Goal: Check status: Check status

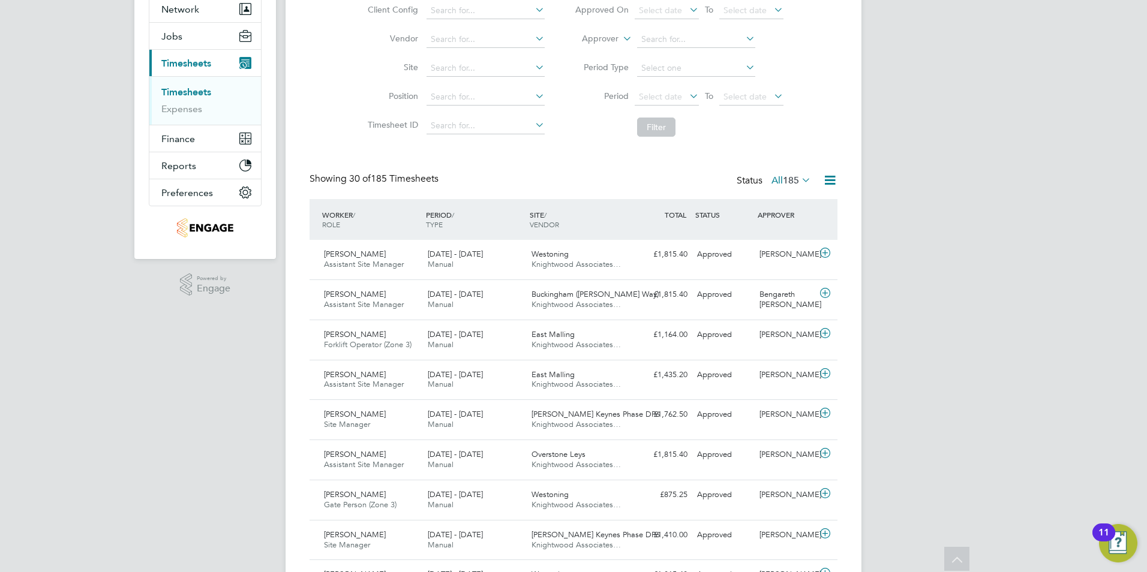
click at [458, 300] on div "[DATE] - [DATE] Manual" at bounding box center [475, 300] width 104 height 30
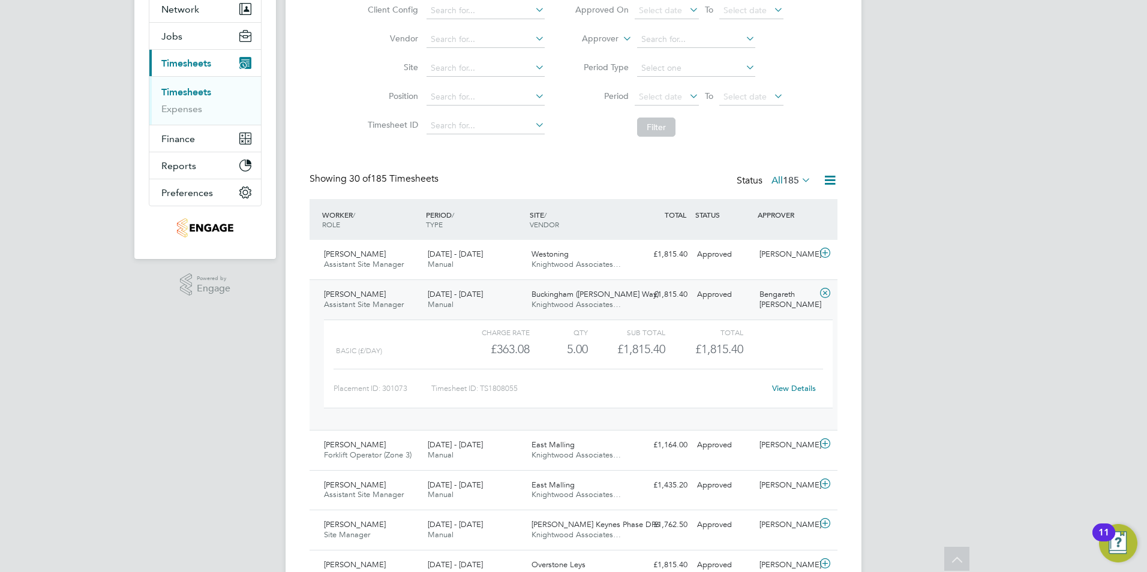
click at [458, 300] on div "[DATE] - [DATE] Manual" at bounding box center [475, 300] width 104 height 30
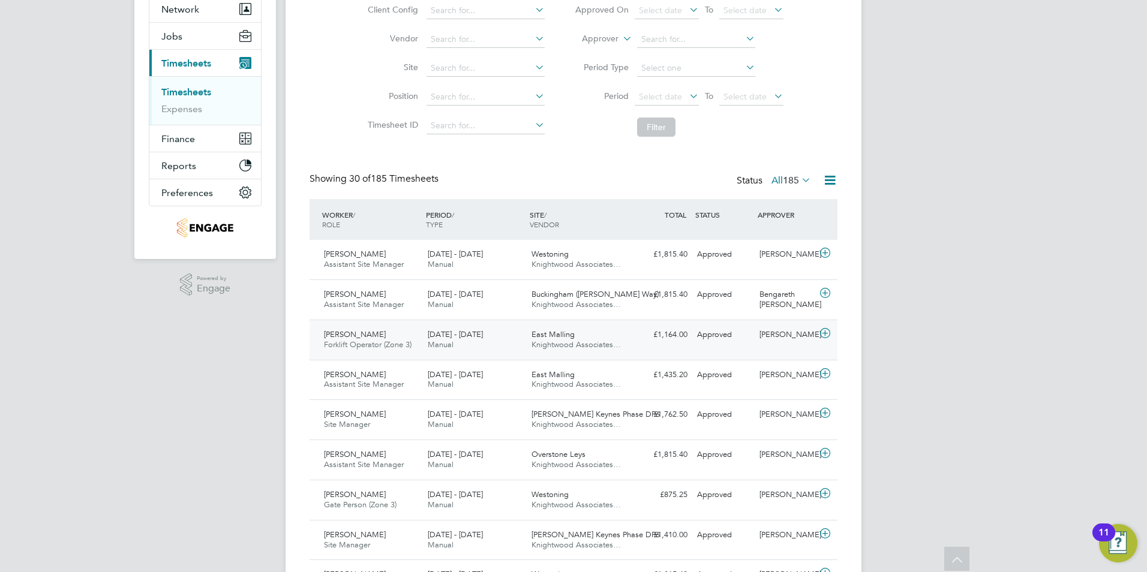
click at [460, 339] on span "[DATE] - [DATE]" at bounding box center [455, 334] width 55 height 10
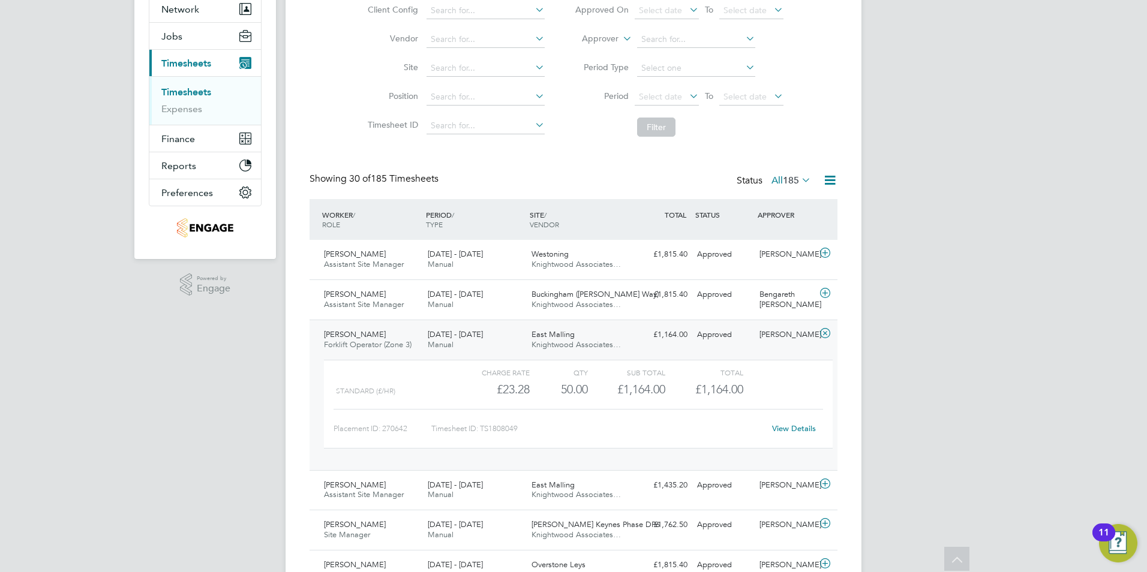
click at [462, 336] on span "[DATE] - [DATE]" at bounding box center [455, 334] width 55 height 10
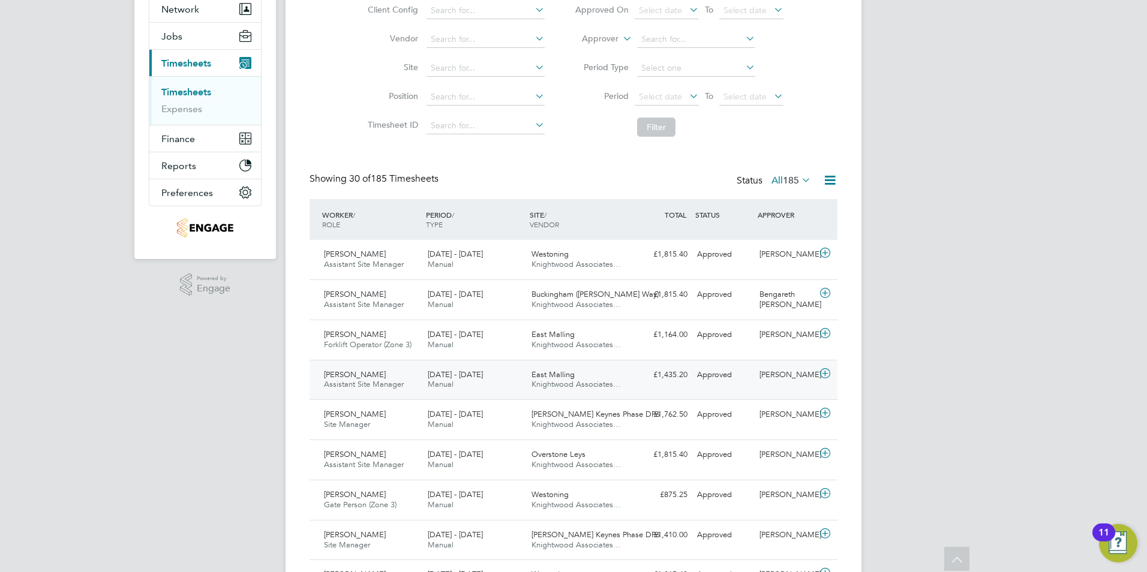
click at [461, 379] on span "[DATE] - [DATE]" at bounding box center [455, 374] width 55 height 10
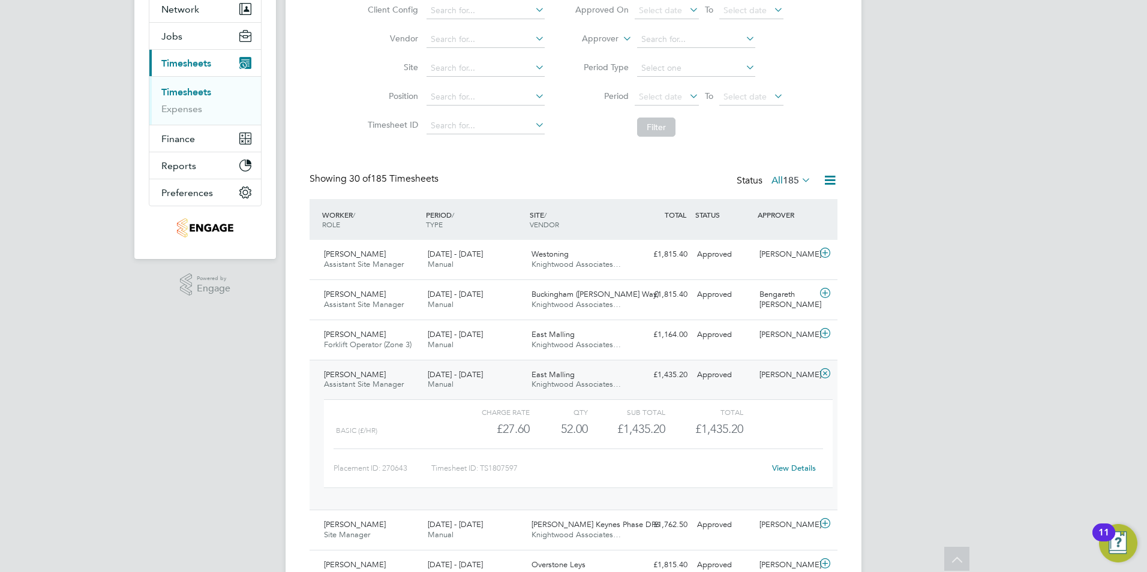
click at [461, 378] on span "[DATE] - [DATE]" at bounding box center [455, 374] width 55 height 10
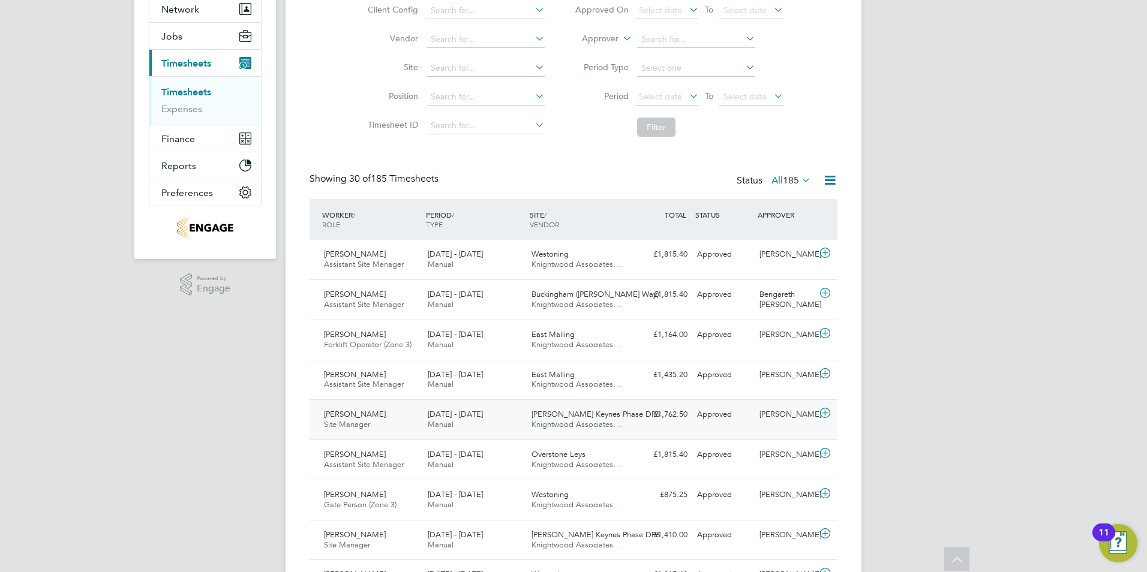
click at [459, 420] on div "[DATE] - [DATE] Manual" at bounding box center [475, 420] width 104 height 30
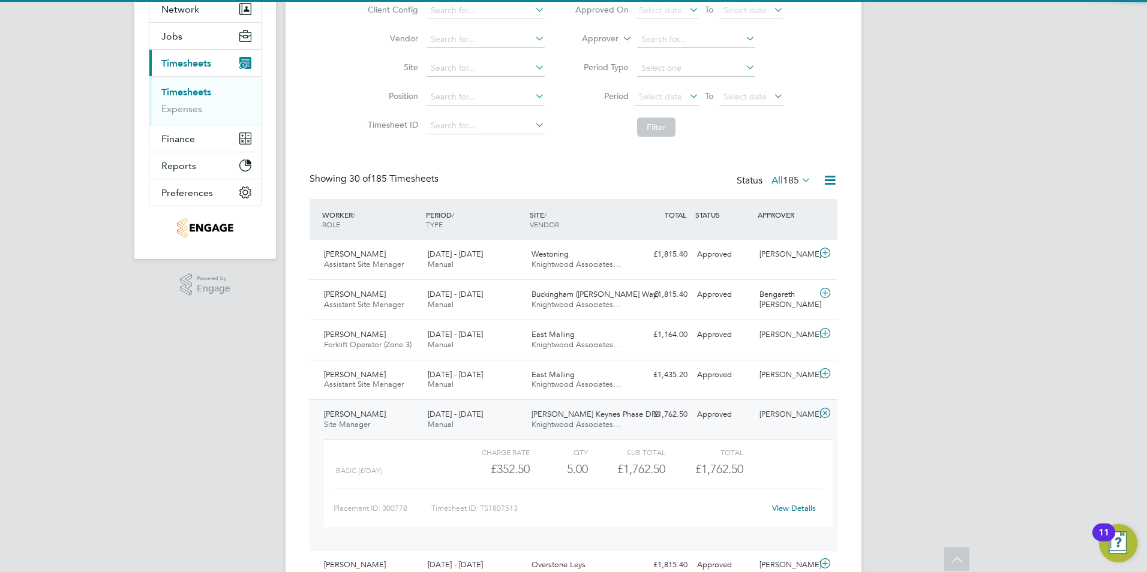
click at [461, 418] on span "[DATE] - [DATE]" at bounding box center [455, 414] width 55 height 10
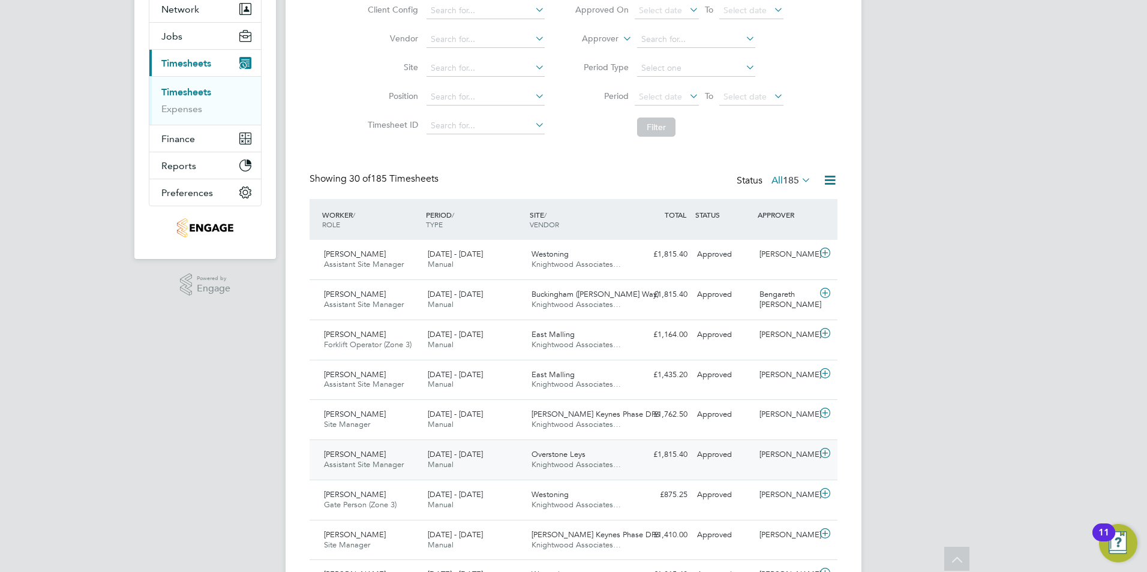
click at [458, 460] on div "[DATE] - [DATE] Manual" at bounding box center [475, 460] width 104 height 30
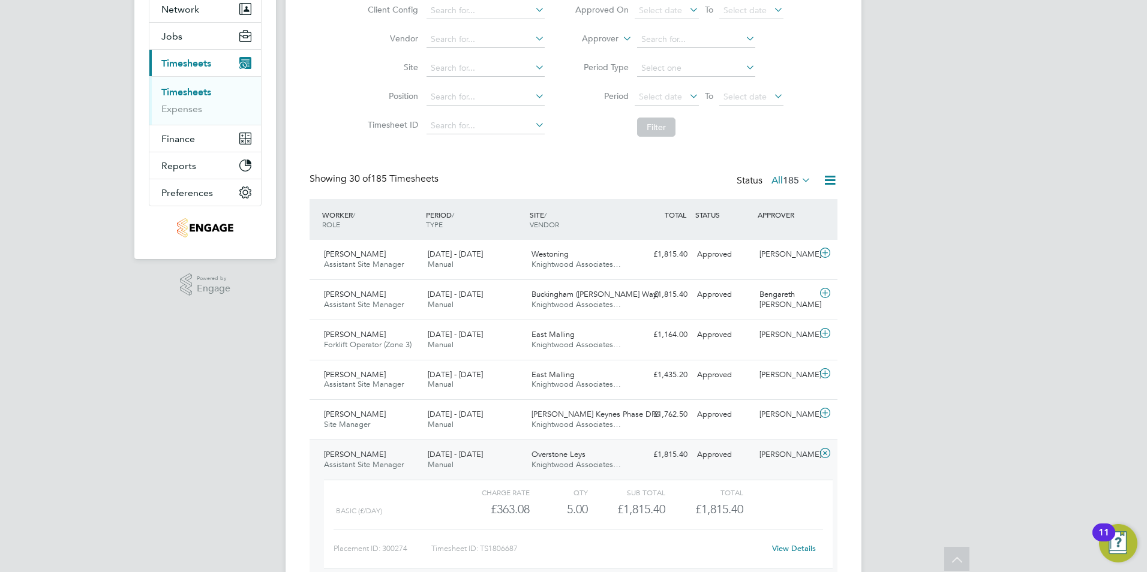
click at [457, 458] on span "[DATE] - [DATE]" at bounding box center [455, 454] width 55 height 10
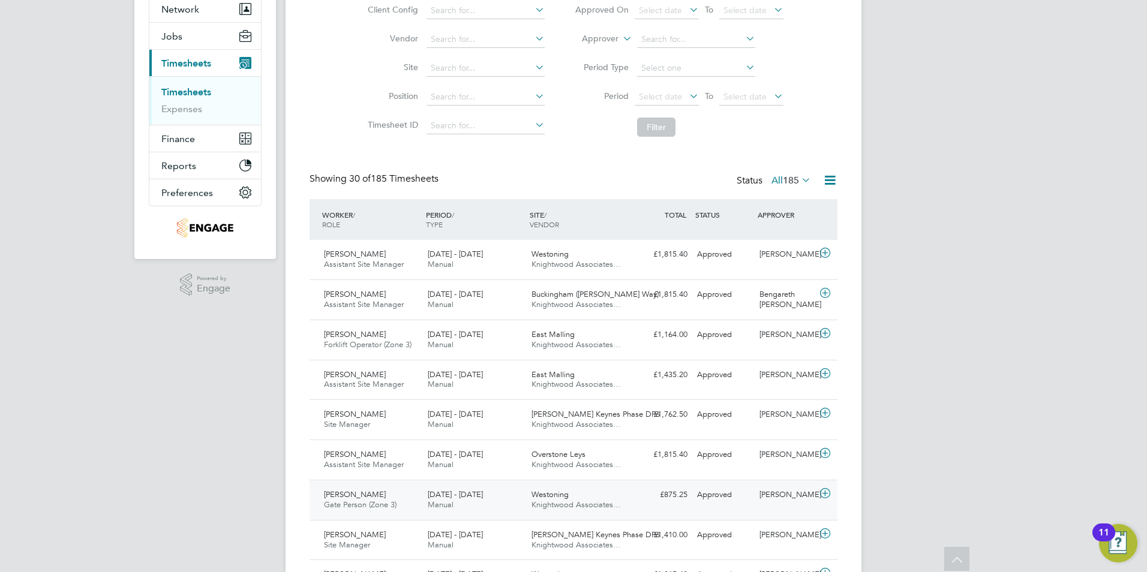
click at [450, 496] on span "[DATE] - [DATE]" at bounding box center [455, 494] width 55 height 10
click at [452, 459] on span "[DATE] - [DATE]" at bounding box center [455, 454] width 55 height 10
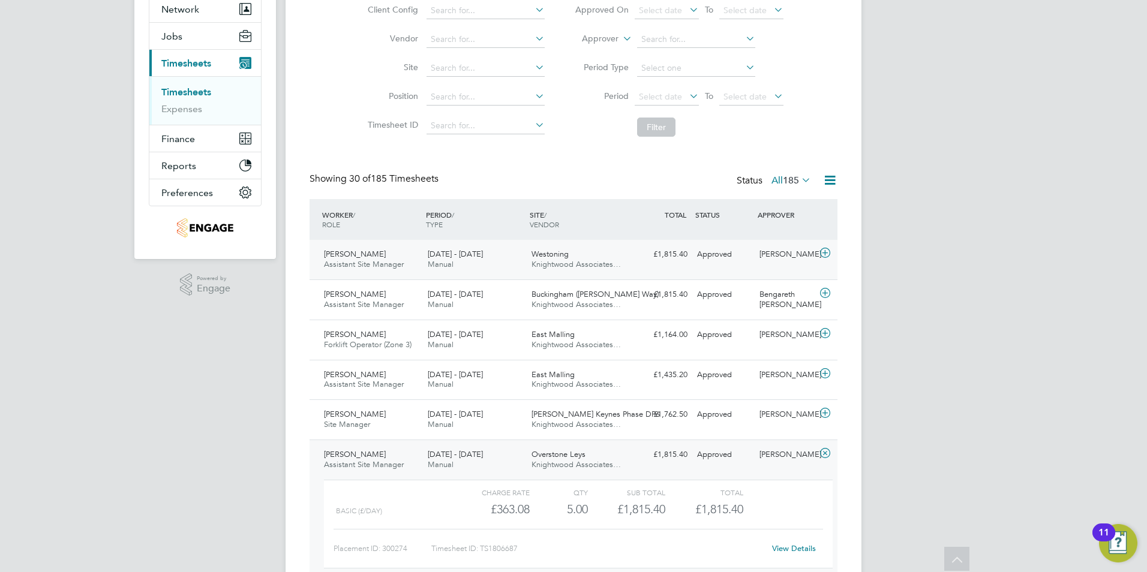
click at [440, 256] on span "[DATE] - [DATE]" at bounding box center [455, 254] width 55 height 10
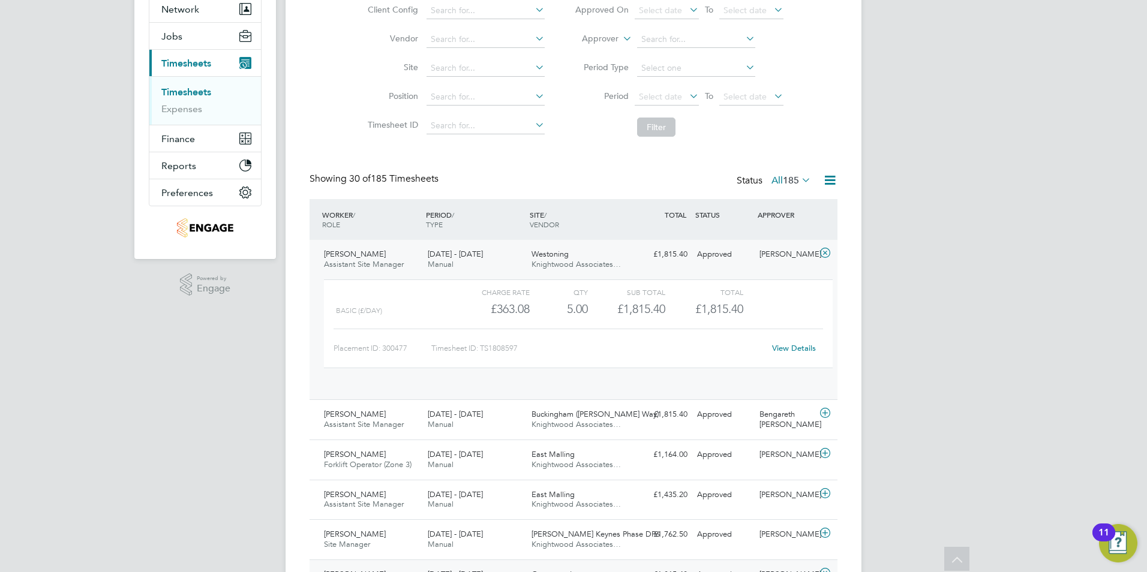
scroll to position [20, 117]
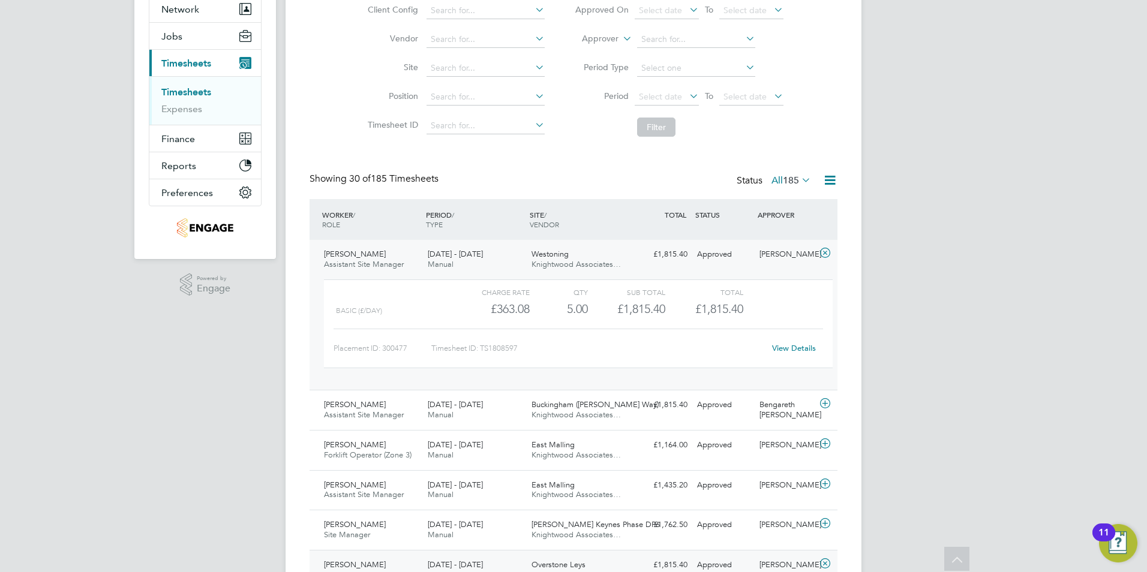
click at [437, 256] on span "[DATE] - [DATE]" at bounding box center [455, 254] width 55 height 10
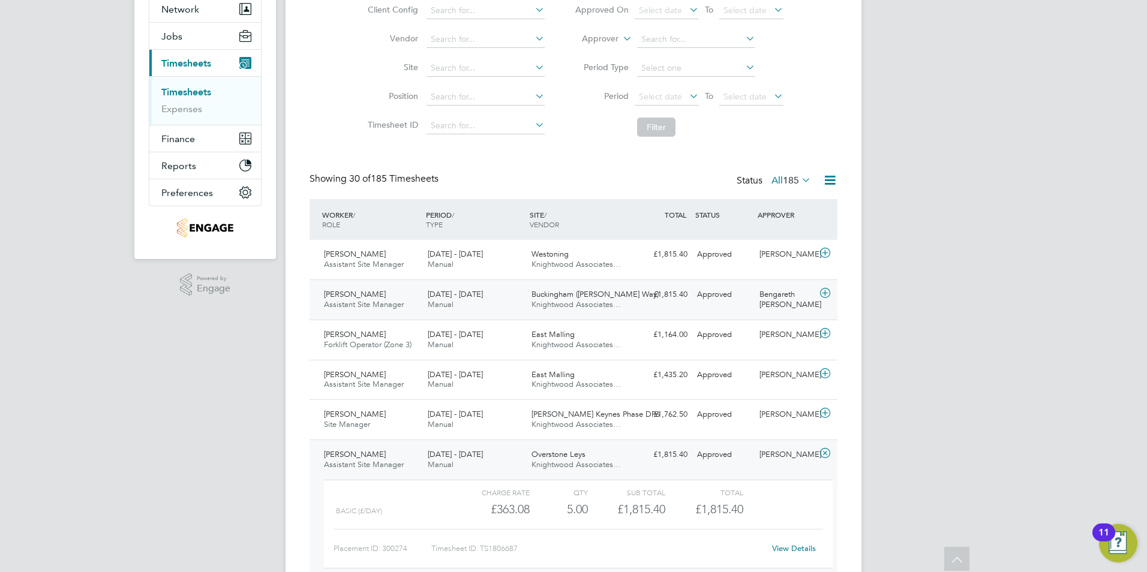
click at [452, 295] on span "[DATE] - [DATE]" at bounding box center [455, 294] width 55 height 10
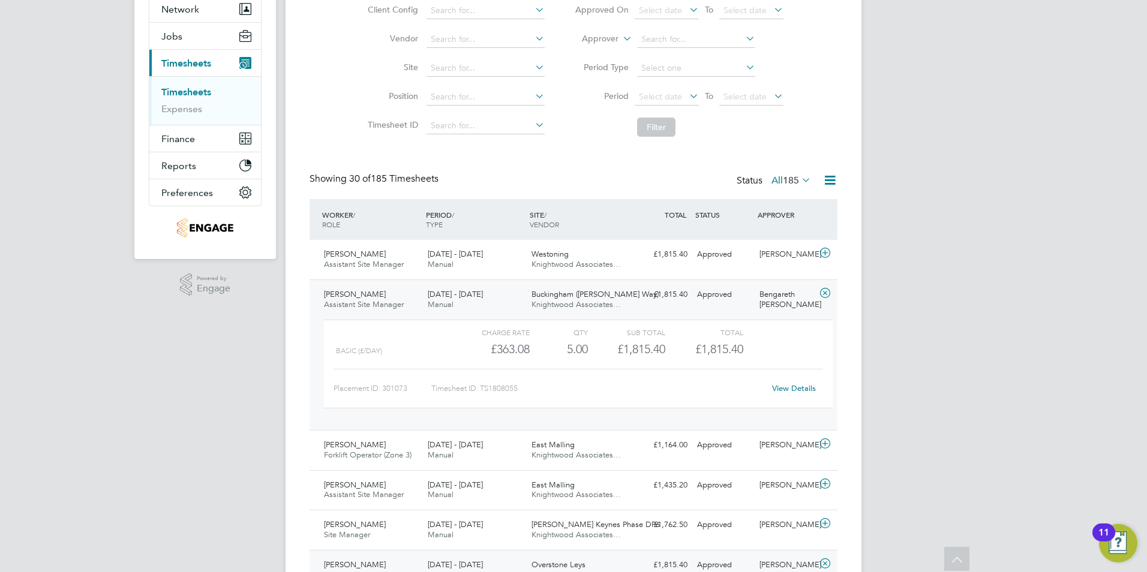
click at [455, 297] on span "[DATE] - [DATE]" at bounding box center [455, 294] width 55 height 10
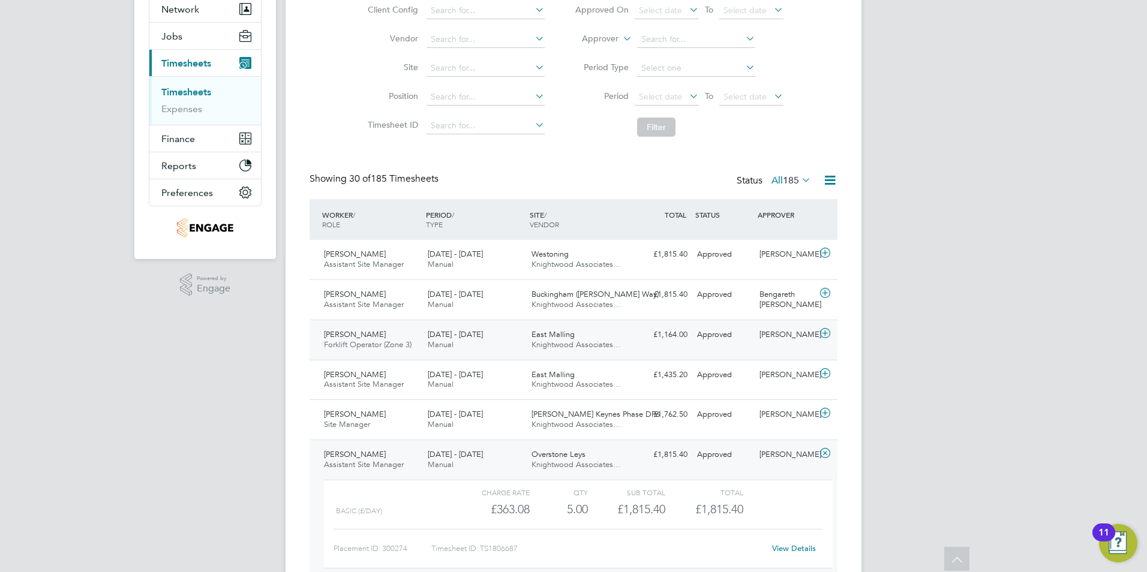
click at [454, 333] on span "[DATE] - [DATE]" at bounding box center [455, 334] width 55 height 10
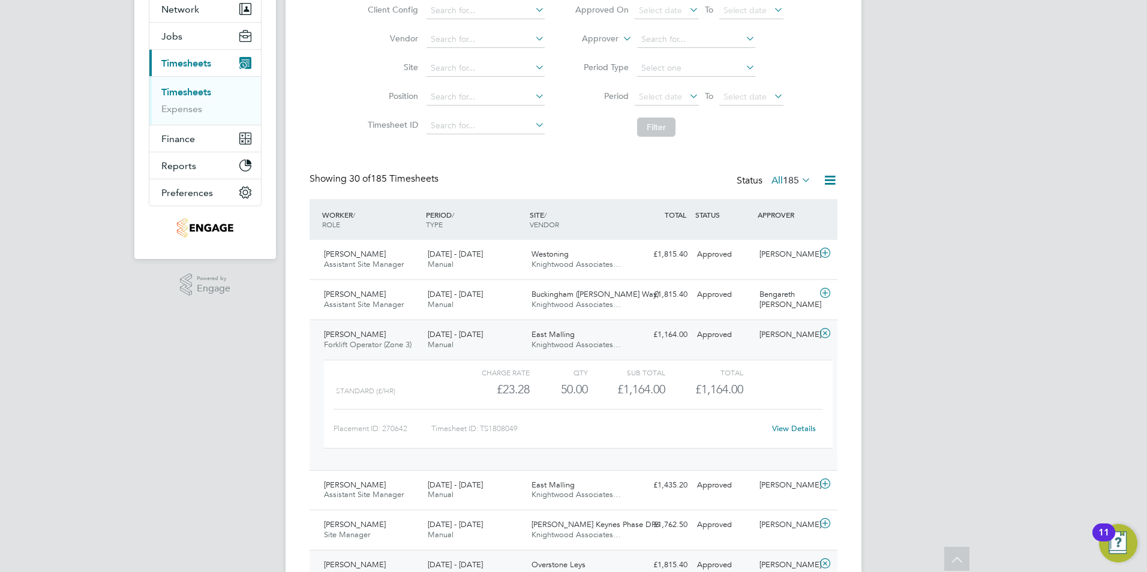
click at [454, 337] on span "[DATE] - [DATE]" at bounding box center [455, 334] width 55 height 10
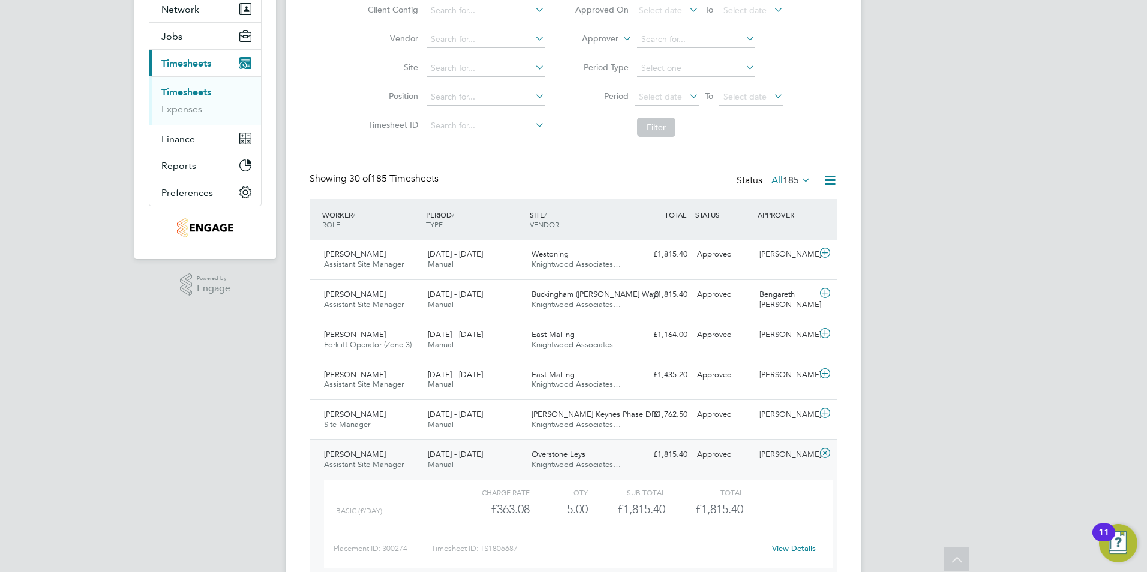
click at [827, 455] on icon at bounding box center [824, 454] width 15 height 10
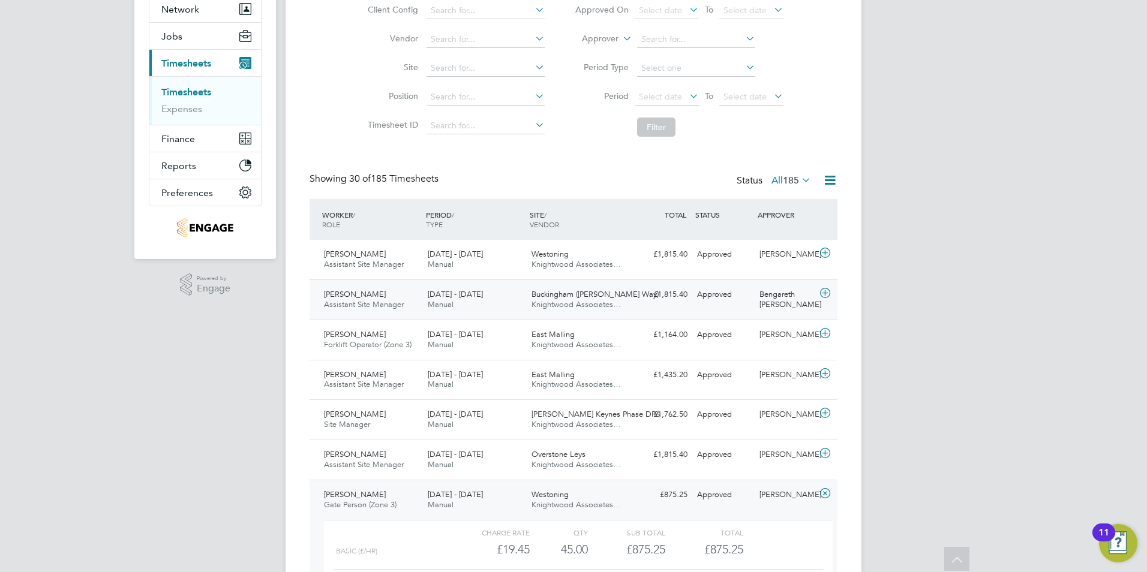
click at [687, 295] on div "£1,815.40 Approved" at bounding box center [661, 295] width 62 height 20
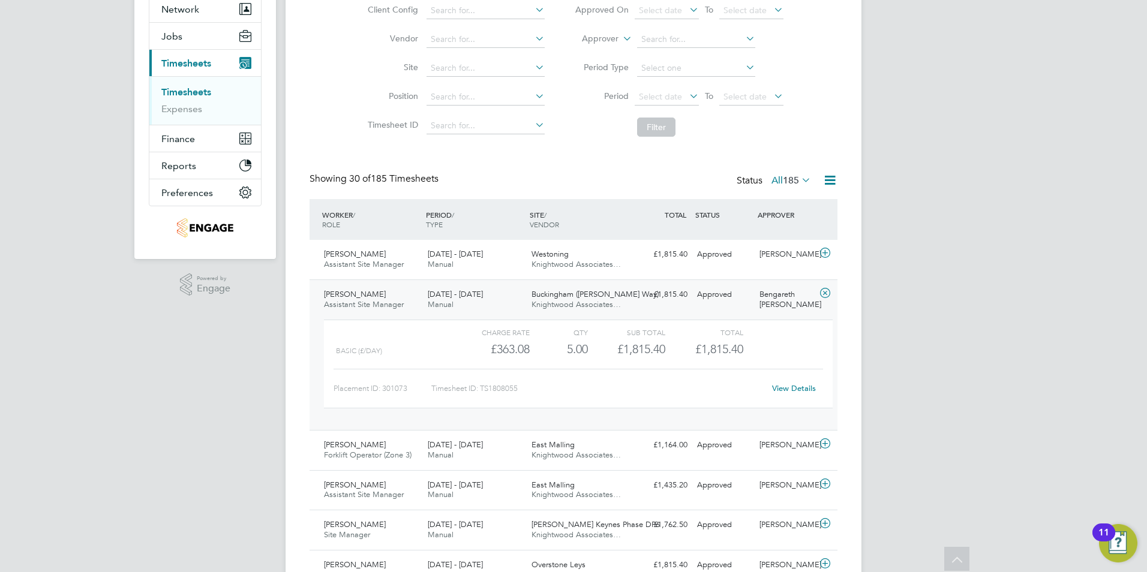
click at [793, 385] on link "View Details" at bounding box center [794, 388] width 44 height 10
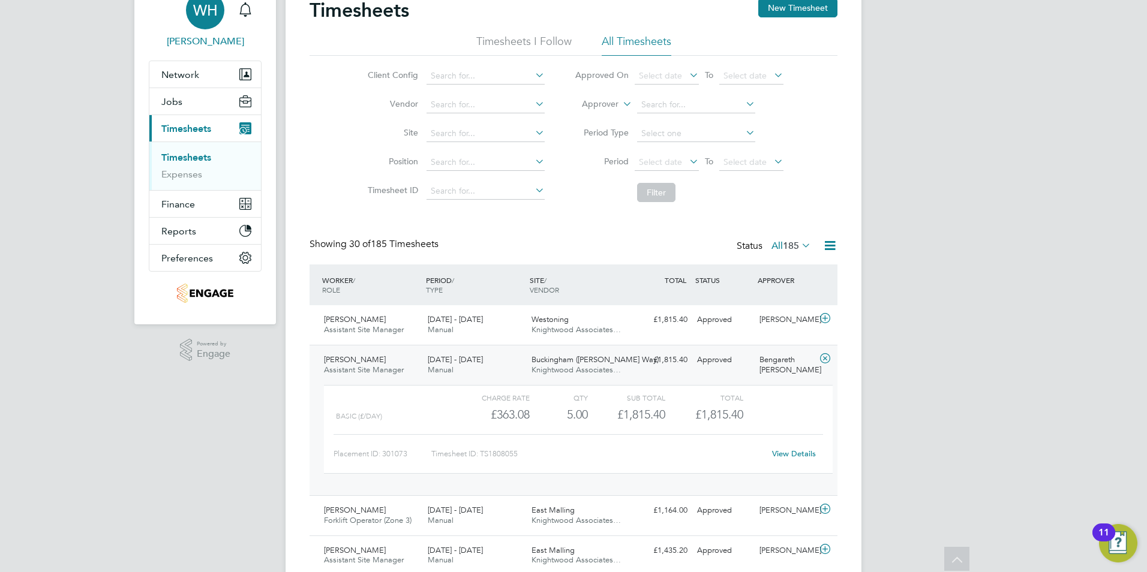
scroll to position [0, 0]
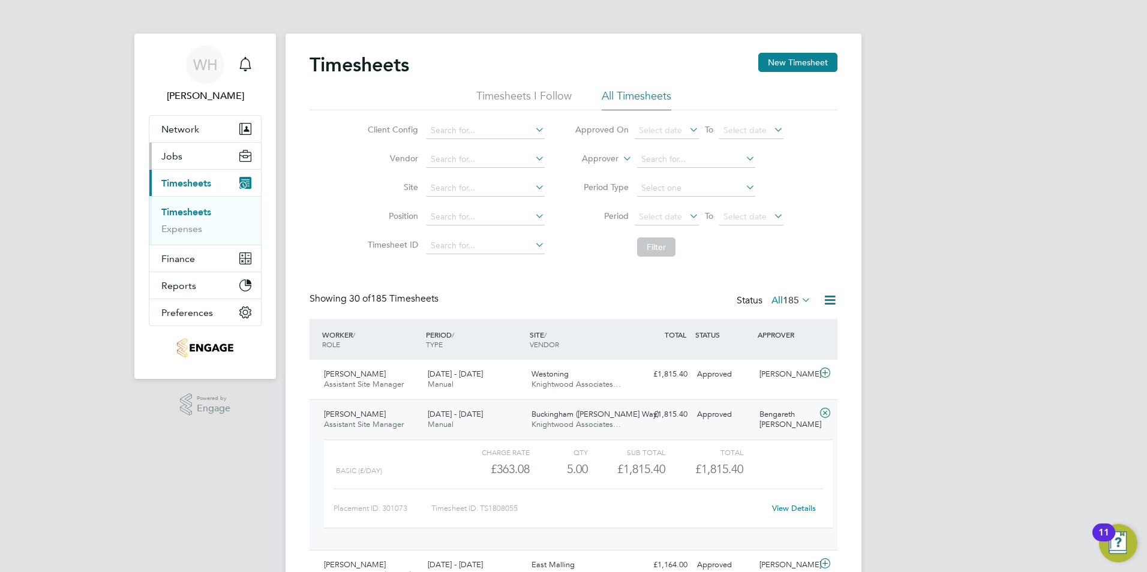
click at [173, 153] on span "Jobs" at bounding box center [171, 156] width 21 height 11
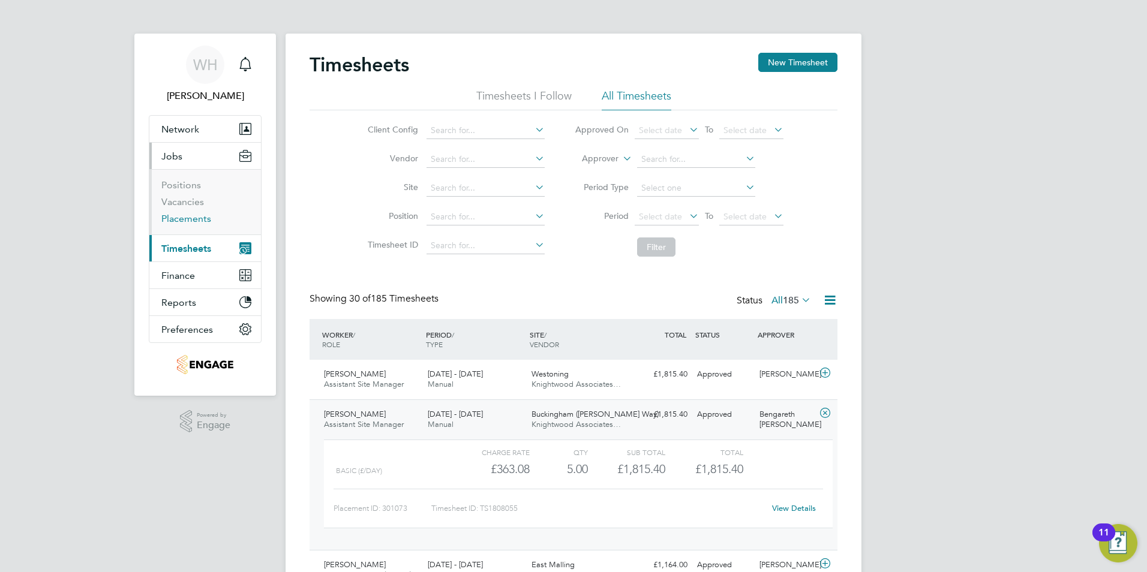
click at [182, 219] on link "Placements" at bounding box center [186, 218] width 50 height 11
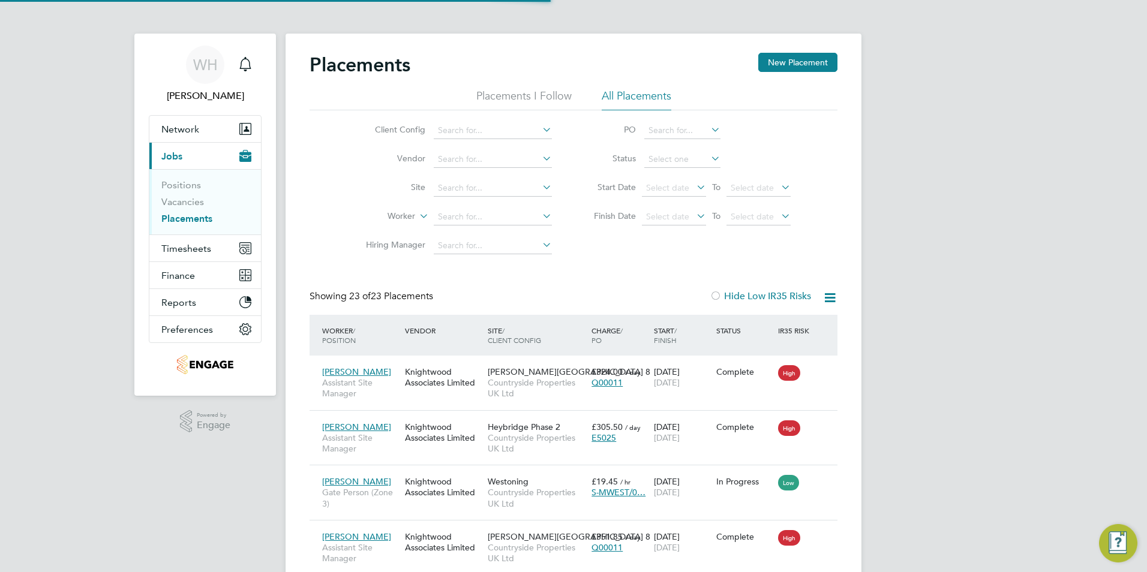
scroll to position [45, 104]
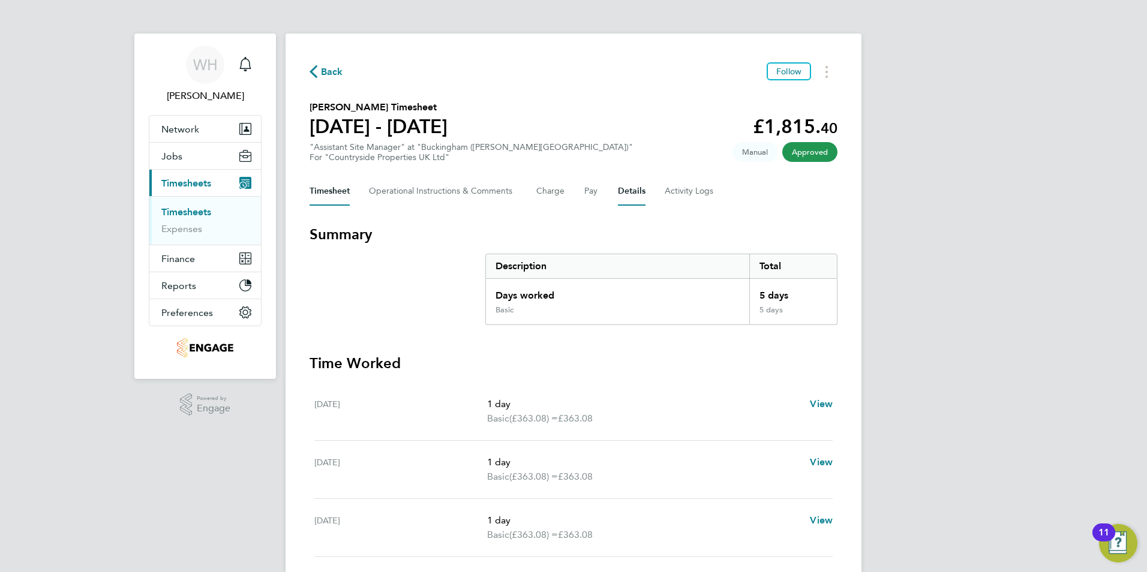
click at [630, 191] on button "Details" at bounding box center [632, 191] width 28 height 29
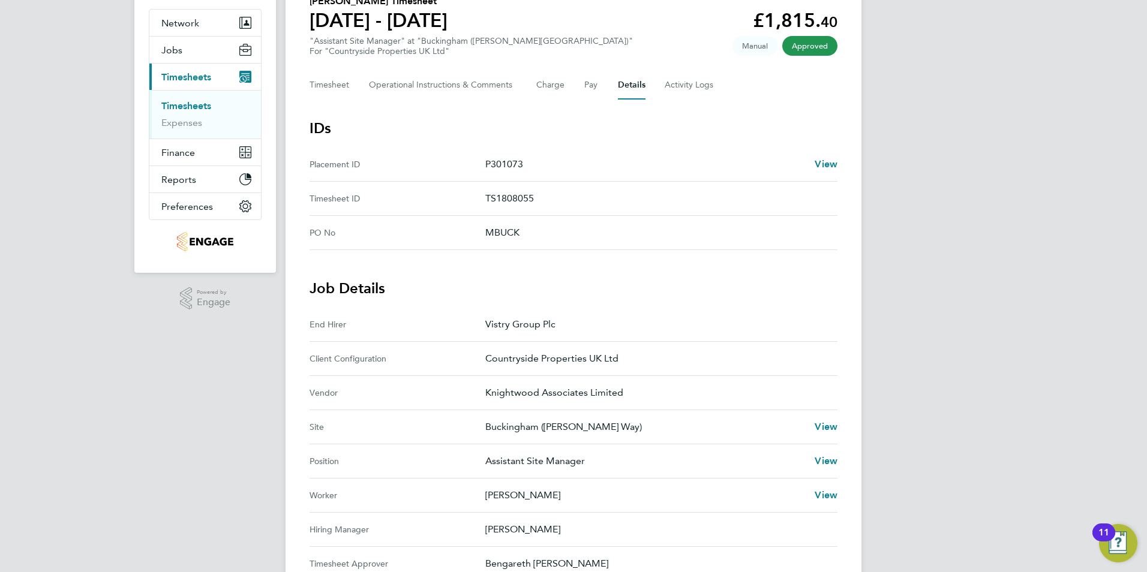
scroll to position [240, 0]
